Goal: Information Seeking & Learning: Learn about a topic

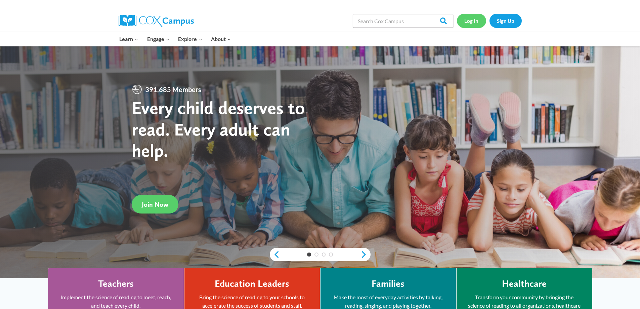
click at [471, 22] on link "Log In" at bounding box center [471, 21] width 29 height 14
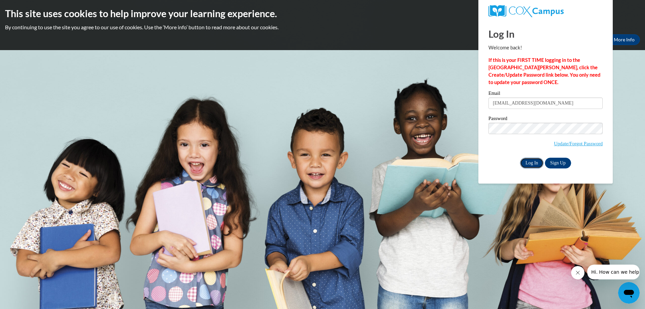
click at [530, 162] on input "Log In" at bounding box center [532, 163] width 24 height 11
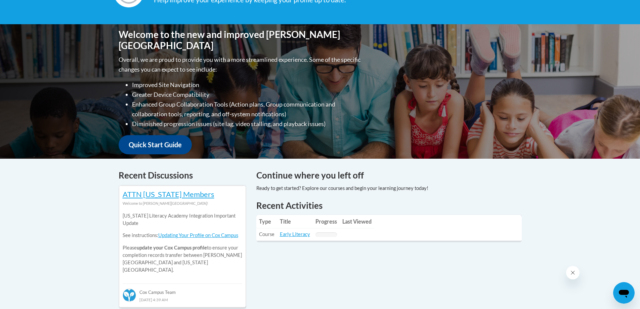
scroll to position [120, 0]
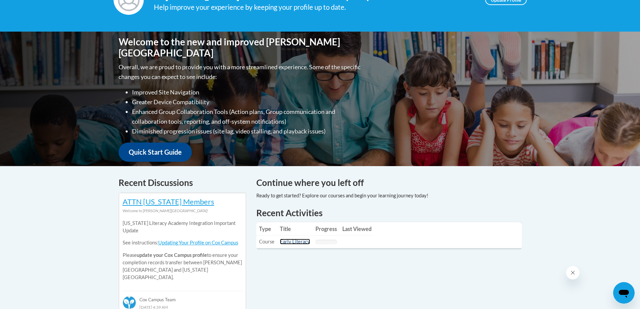
click at [292, 242] on link "Early Literacy" at bounding box center [295, 242] width 30 height 6
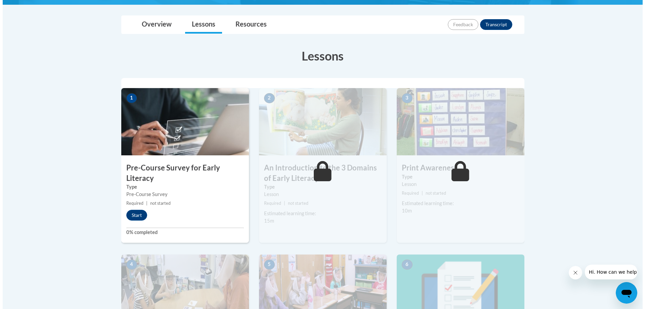
scroll to position [145, 0]
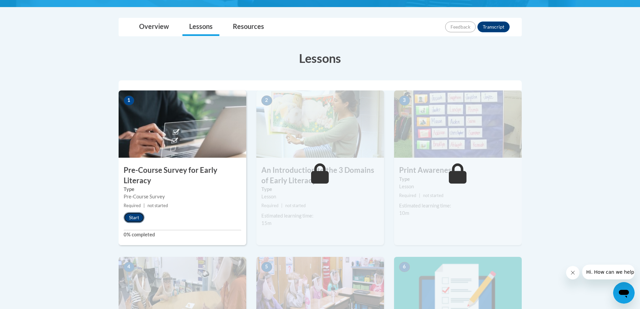
click at [131, 217] on button "Start" at bounding box center [134, 217] width 21 height 11
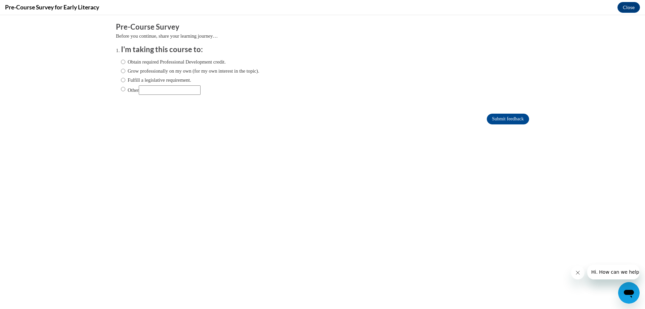
scroll to position [0, 0]
click at [133, 72] on label "Grow professionally on my own (for my own interest in the topic)." at bounding box center [190, 70] width 138 height 7
click at [125, 72] on input "Grow professionally on my own (for my own interest in the topic)." at bounding box center [123, 70] width 4 height 7
radio input "true"
click at [121, 61] on input "Obtain required Professional Development credit." at bounding box center [123, 61] width 4 height 7
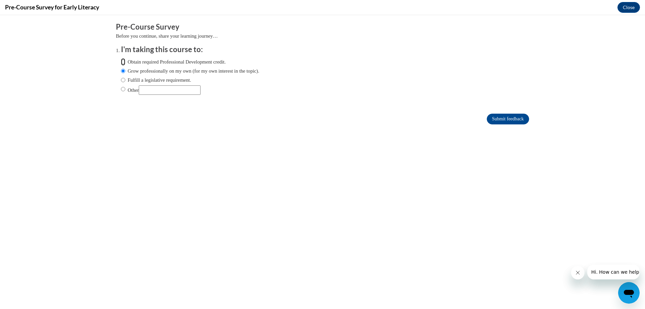
radio input "true"
click at [504, 117] on input "Submit feedback" at bounding box center [508, 119] width 42 height 11
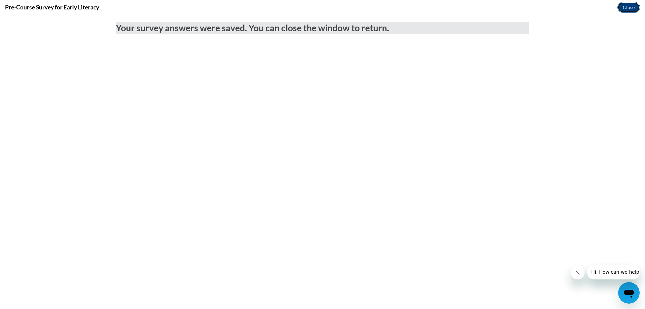
click at [629, 7] on button "Close" at bounding box center [629, 7] width 23 height 11
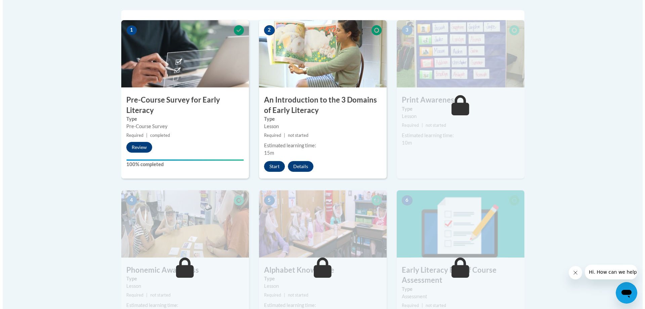
scroll to position [209, 0]
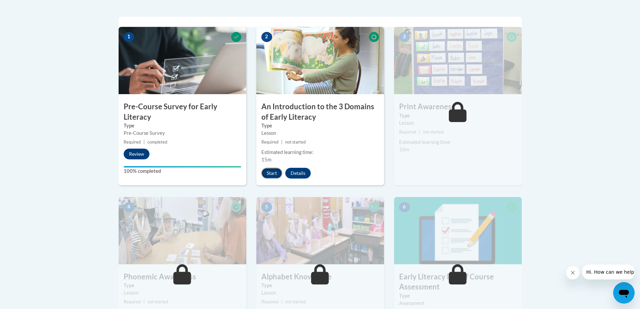
click at [273, 171] on button "Start" at bounding box center [271, 173] width 21 height 11
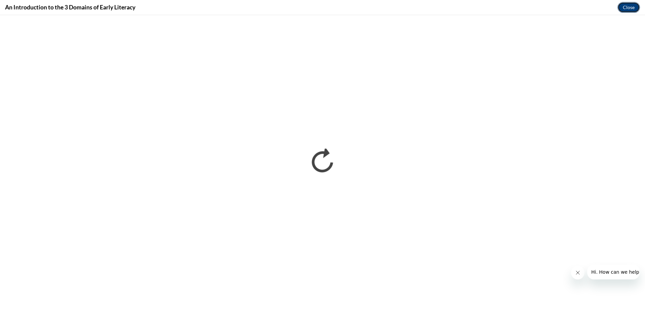
scroll to position [0, 0]
click at [631, 5] on button "Close" at bounding box center [629, 7] width 23 height 11
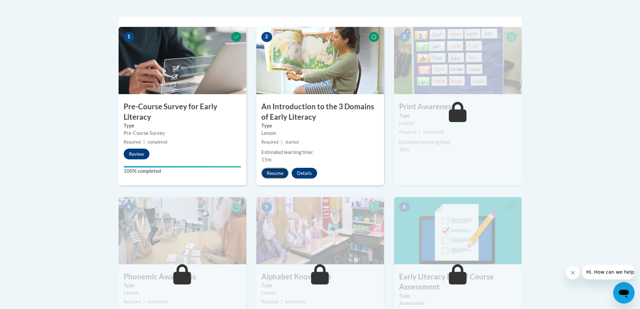
click at [273, 173] on button "Resume" at bounding box center [274, 173] width 27 height 11
